Goal: Check status: Check status

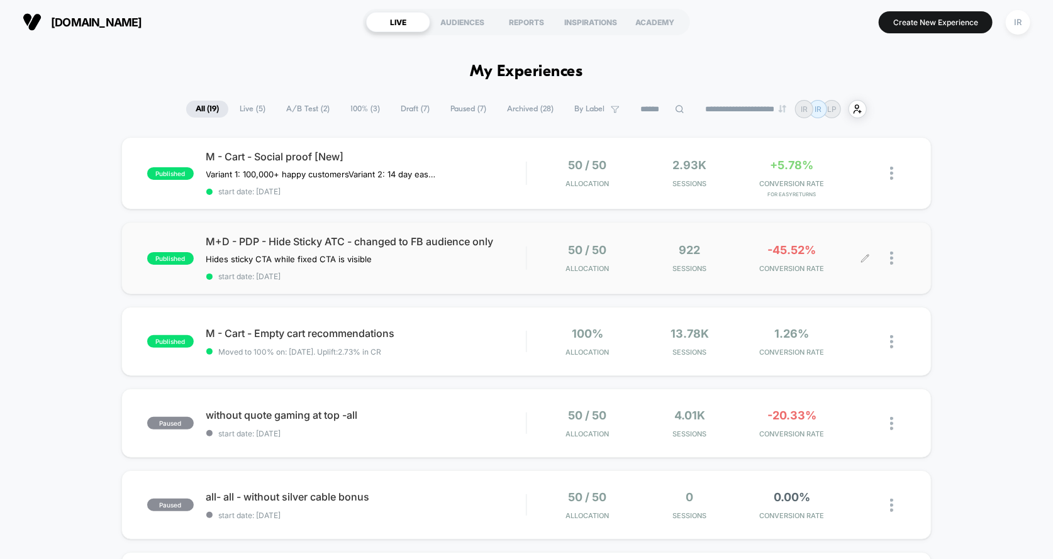
click at [529, 264] on div "50 / 50 Allocation 922 Sessions -45.52% CONVERSION RATE" at bounding box center [716, 258] width 379 height 30
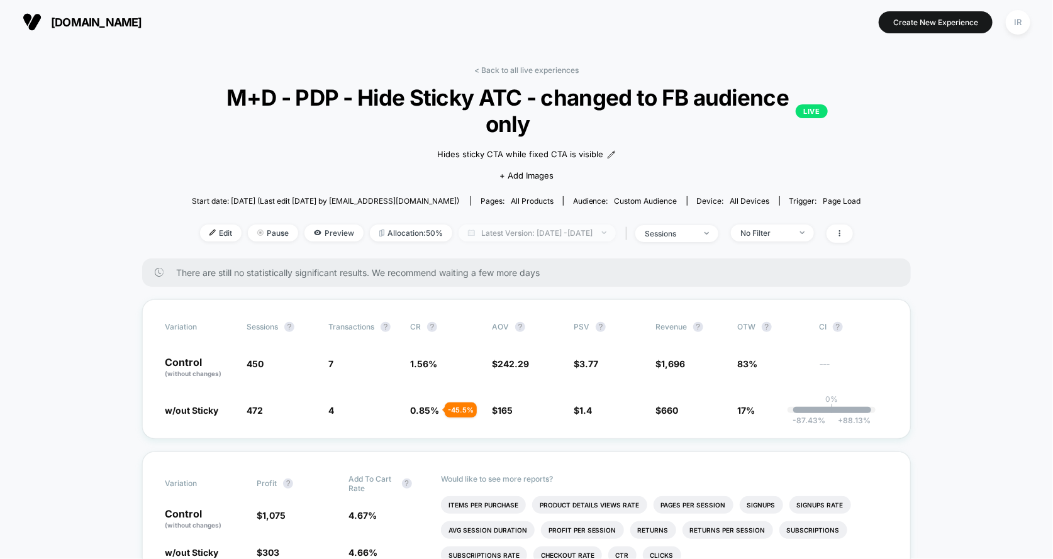
click at [550, 238] on span "Latest Version: [DATE] - [DATE]" at bounding box center [536, 233] width 157 height 17
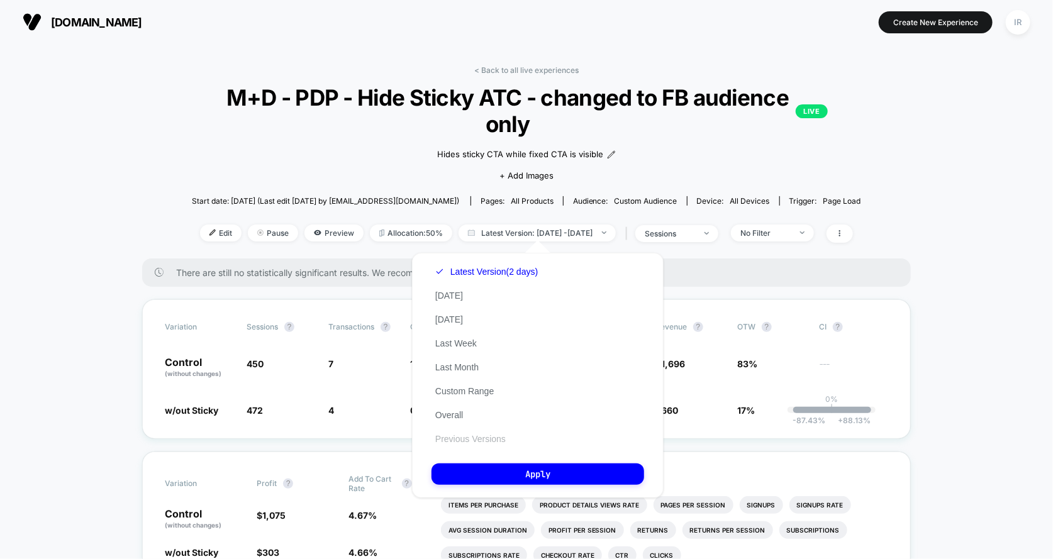
click at [502, 440] on button "Previous Versions" at bounding box center [470, 438] width 78 height 11
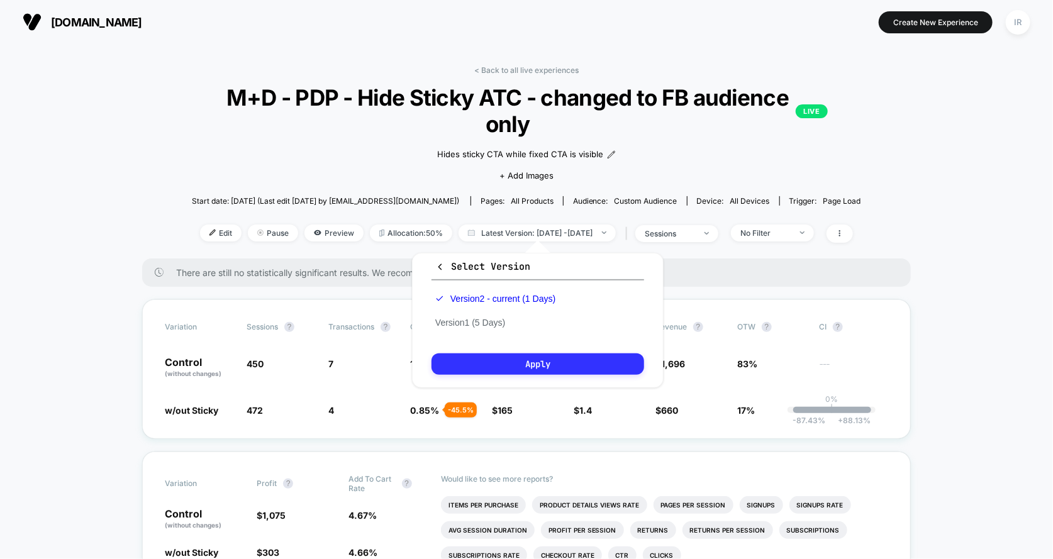
click at [557, 363] on button "Apply" at bounding box center [537, 363] width 213 height 21
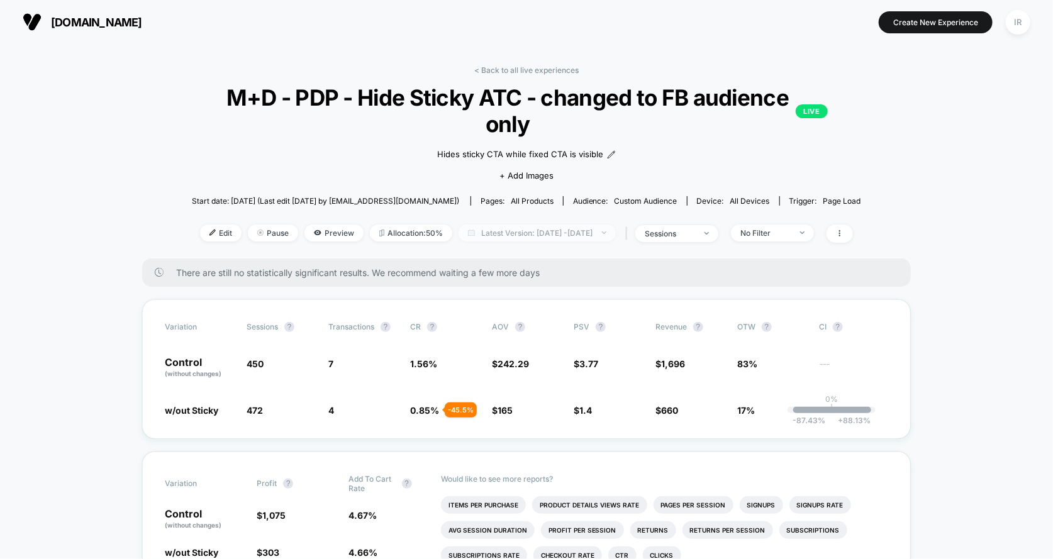
click at [561, 233] on span "Latest Version: [DATE] - [DATE]" at bounding box center [536, 233] width 157 height 17
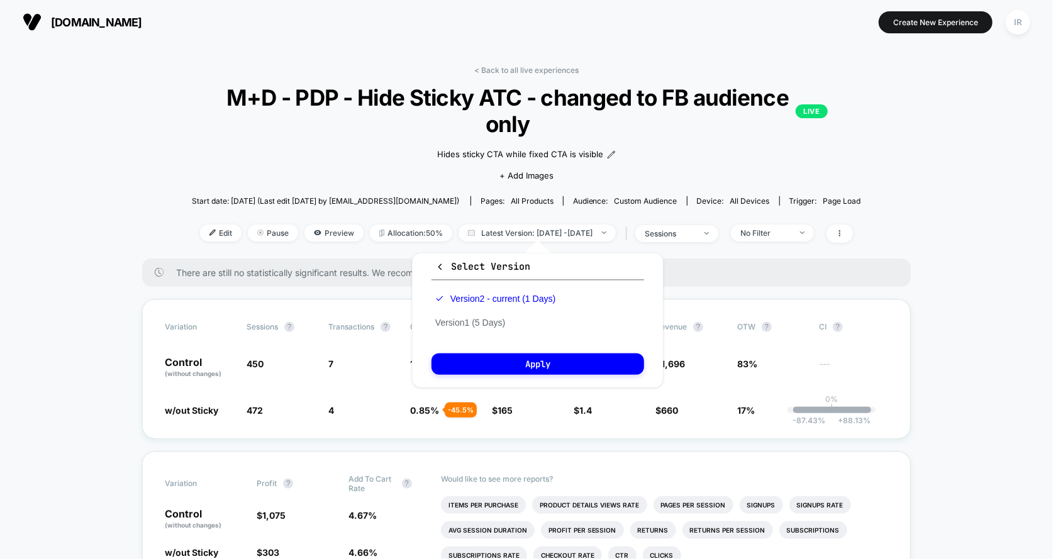
click at [497, 328] on div "Version 2 - current (1 Days) Version 1 (5 Days)" at bounding box center [495, 311] width 128 height 48
click at [497, 323] on button "Version 1 (5 Days)" at bounding box center [469, 322] width 77 height 11
click at [509, 375] on div "Select Version Version 2 - current (1 Days) Version 1 (5 Days) Apply" at bounding box center [538, 320] width 252 height 135
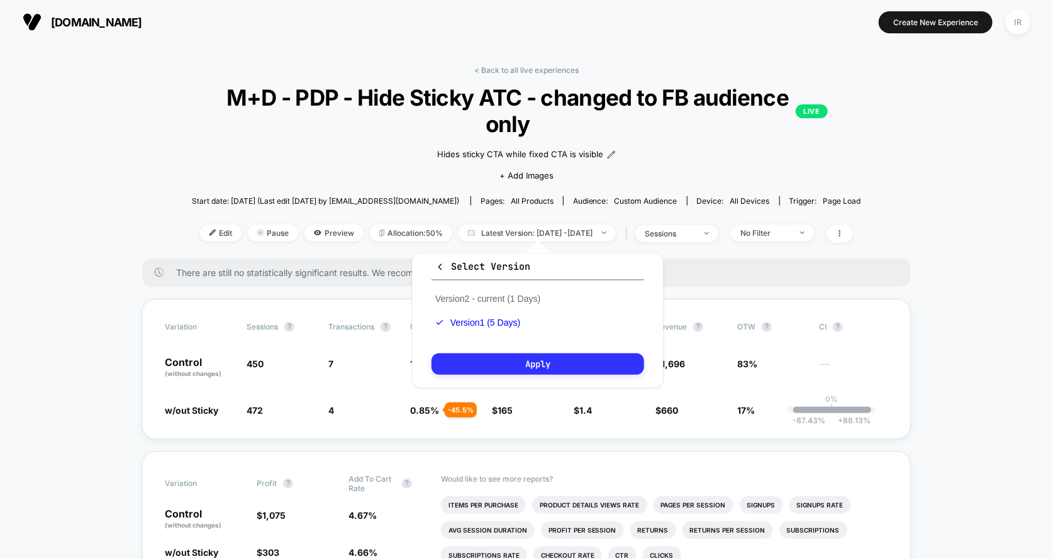
click at [511, 369] on button "Apply" at bounding box center [537, 363] width 213 height 21
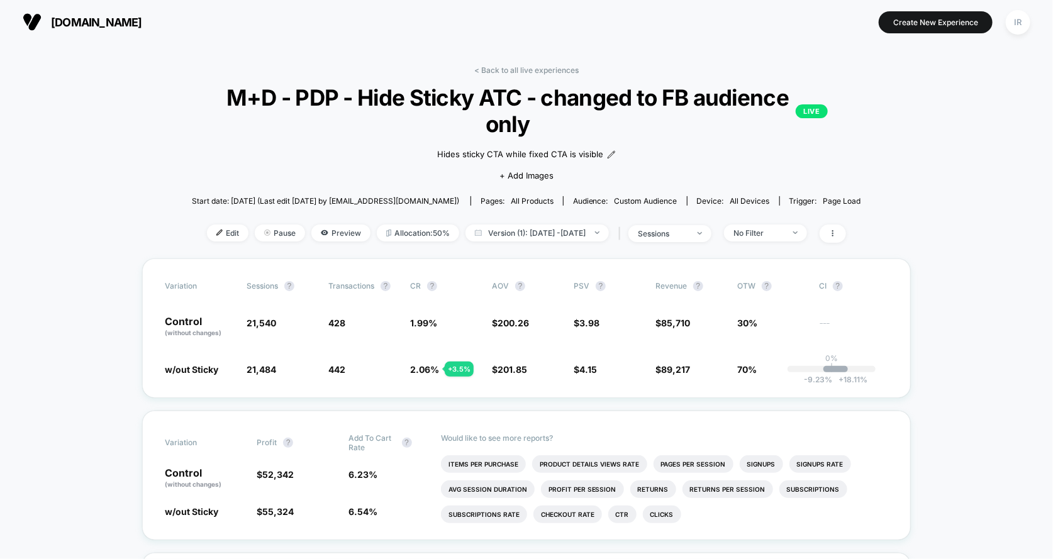
click at [494, 82] on div "< Back to all live experiences M+D - PDP - Hide Sticky ATC - changed to FB audi…" at bounding box center [526, 161] width 669 height 193
click at [493, 79] on div "< Back to all live experiences M+D - PDP - Hide Sticky ATC - changed to FB audi…" at bounding box center [526, 161] width 669 height 193
click at [494, 72] on link "< Back to all live experiences" at bounding box center [526, 69] width 104 height 9
